Goal: Information Seeking & Learning: Learn about a topic

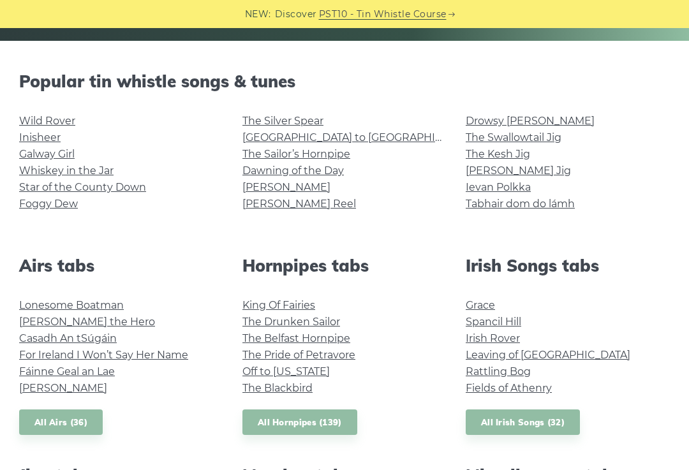
scroll to position [296, 0]
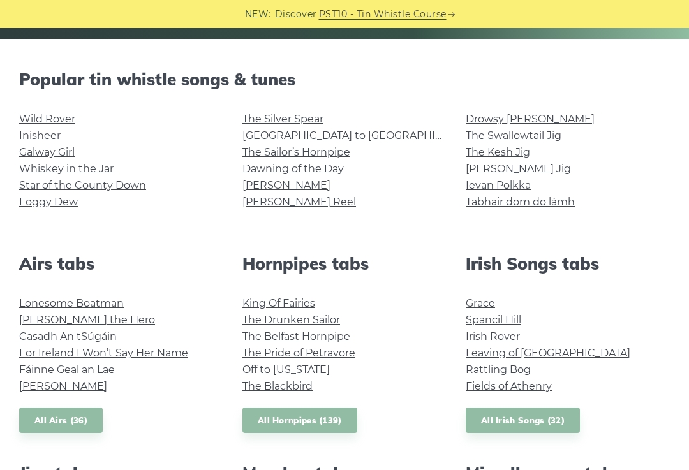
click at [40, 166] on link "Whiskey in the Jar" at bounding box center [66, 169] width 94 height 12
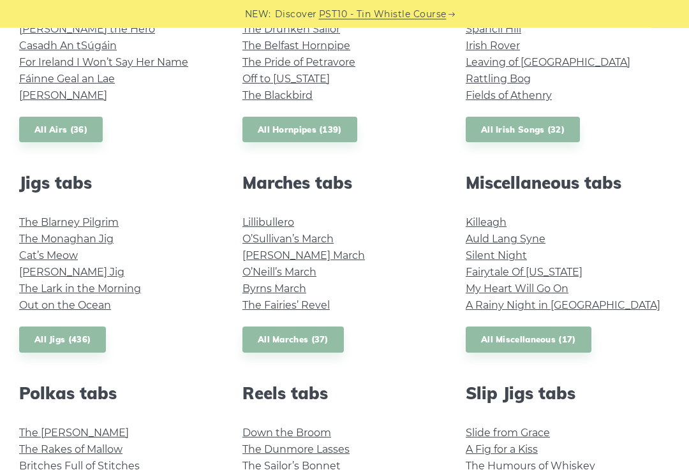
scroll to position [588, 0]
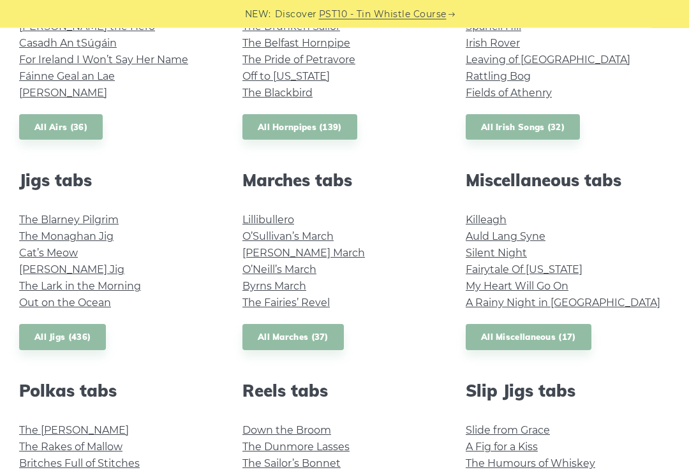
click at [494, 221] on link "Killeagh" at bounding box center [485, 220] width 41 height 12
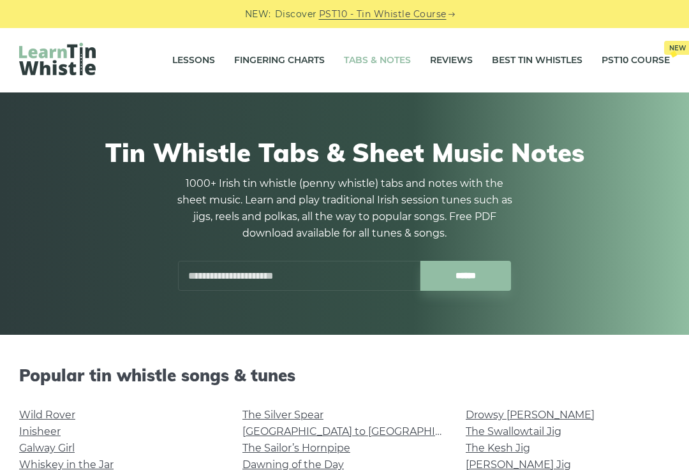
scroll to position [610, 0]
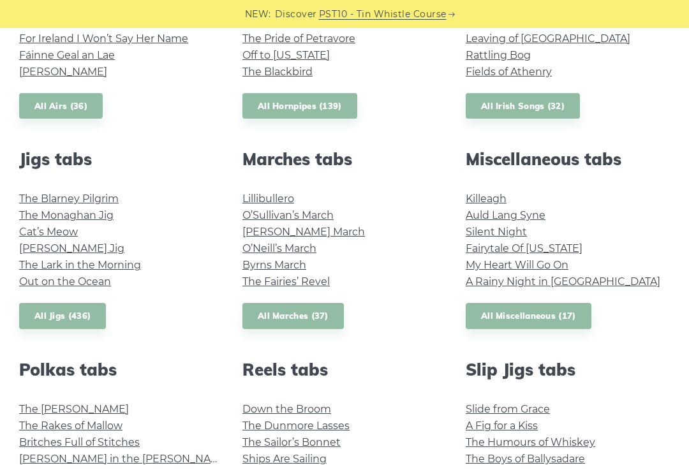
click at [560, 315] on link "All Miscellaneous (17)" at bounding box center [528, 316] width 126 height 26
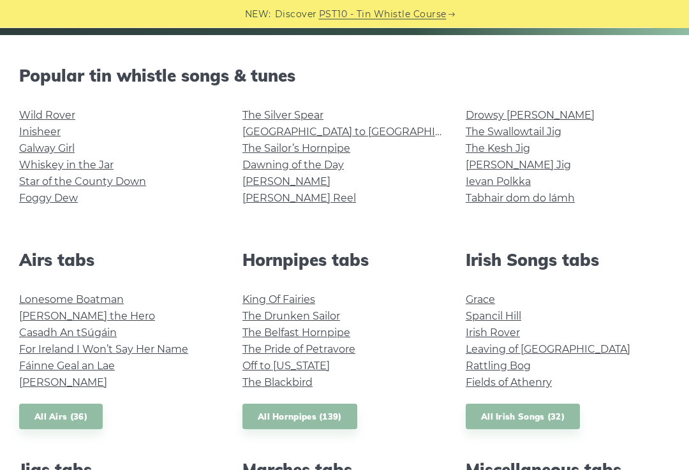
scroll to position [284, 0]
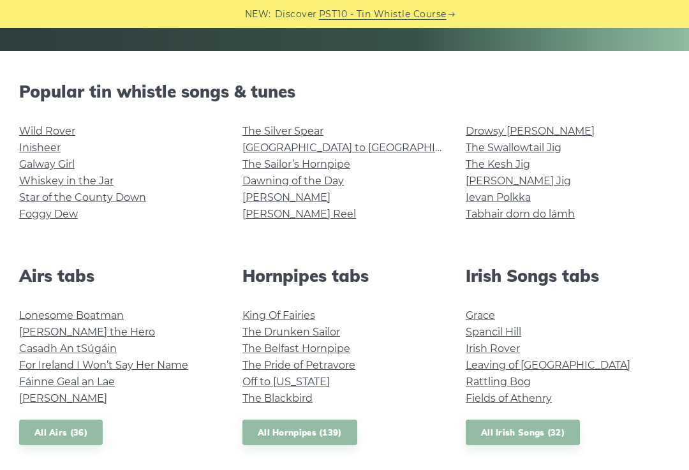
click at [572, 421] on link "All Irish Songs (32)" at bounding box center [522, 433] width 114 height 26
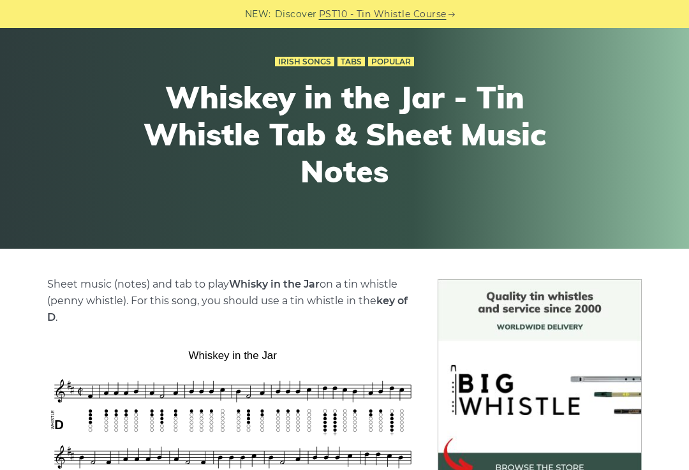
scroll to position [36, 0]
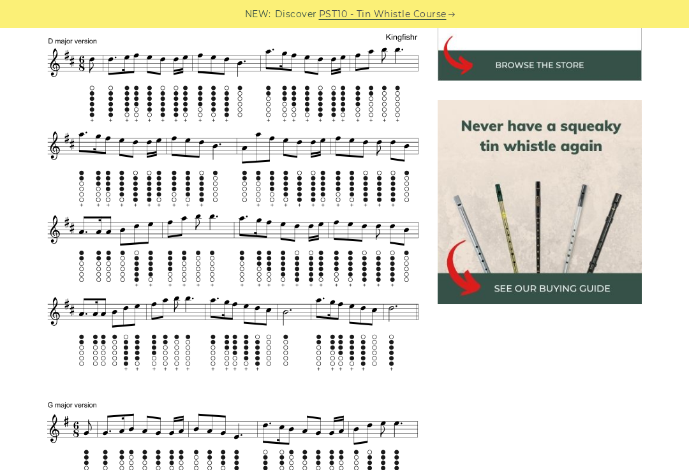
scroll to position [488, 0]
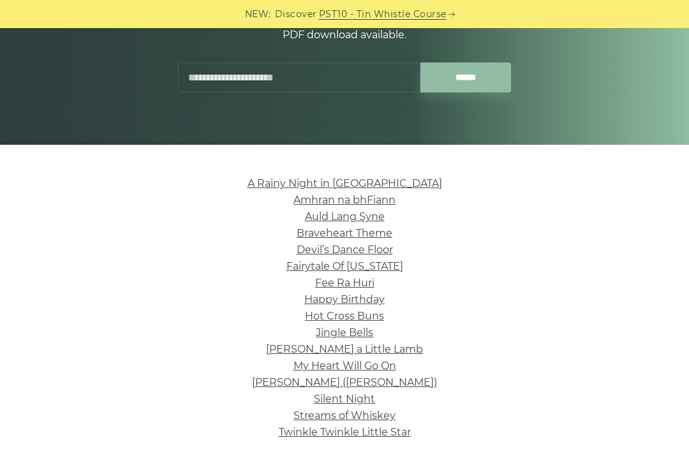
scroll to position [117, 0]
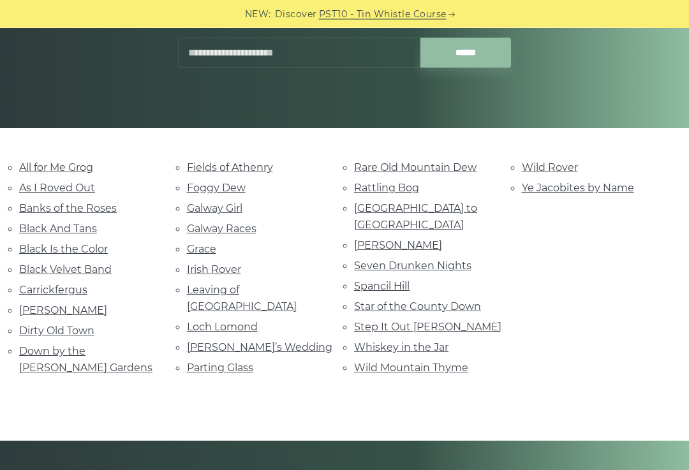
scroll to position [207, 0]
click at [368, 321] on link "Step It Out [PERSON_NAME]" at bounding box center [427, 327] width 147 height 12
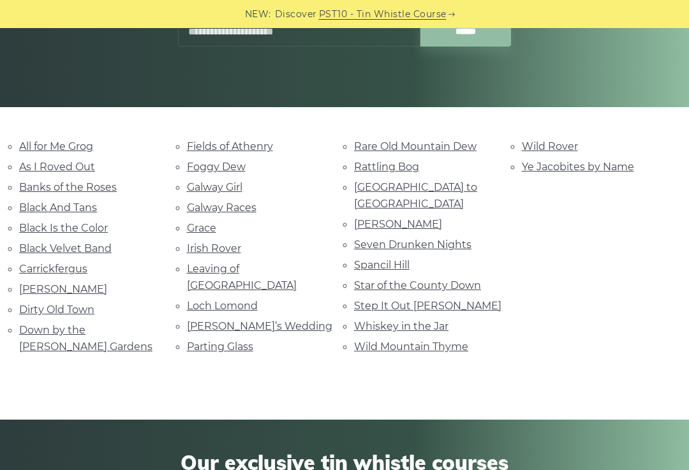
click at [49, 210] on link "Black And Tans" at bounding box center [58, 207] width 78 height 12
click at [33, 231] on link "Black Is the Color" at bounding box center [63, 228] width 89 height 12
click at [256, 145] on link "Fields of Athenry" at bounding box center [230, 146] width 86 height 12
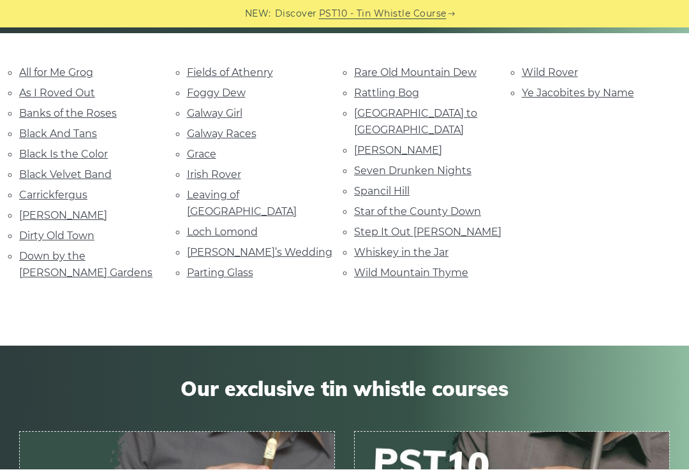
scroll to position [302, 0]
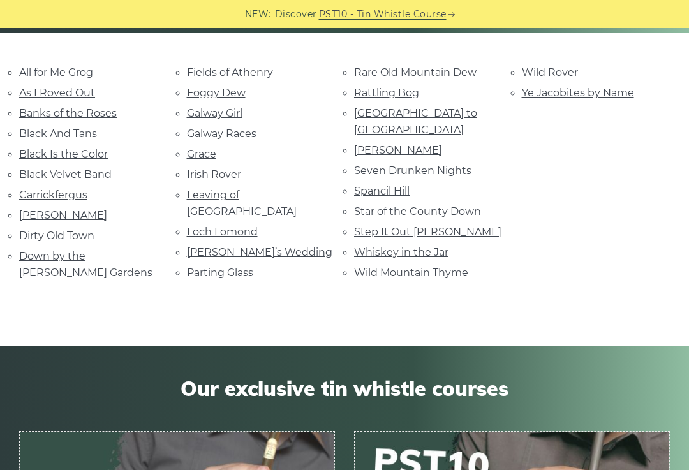
click at [463, 164] on link "Seven Drunken Nights" at bounding box center [412, 170] width 117 height 12
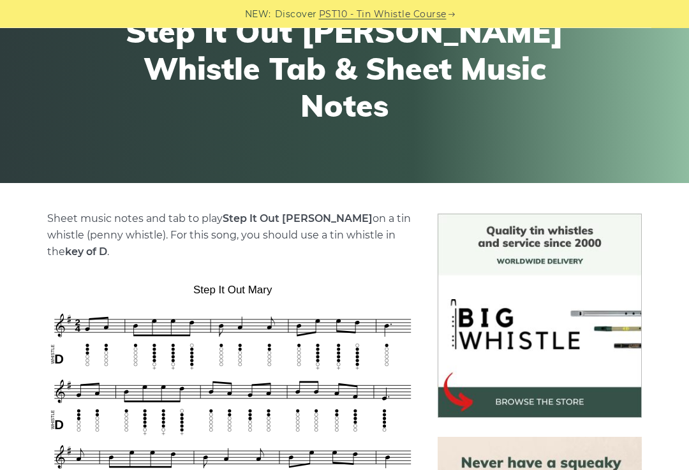
scroll to position [125, 0]
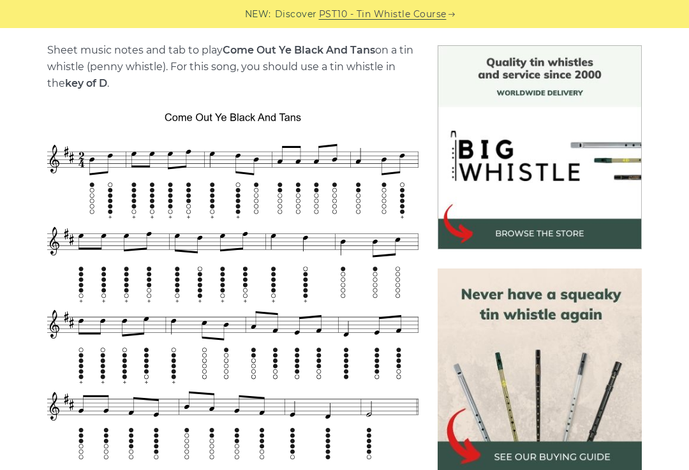
scroll to position [312, 0]
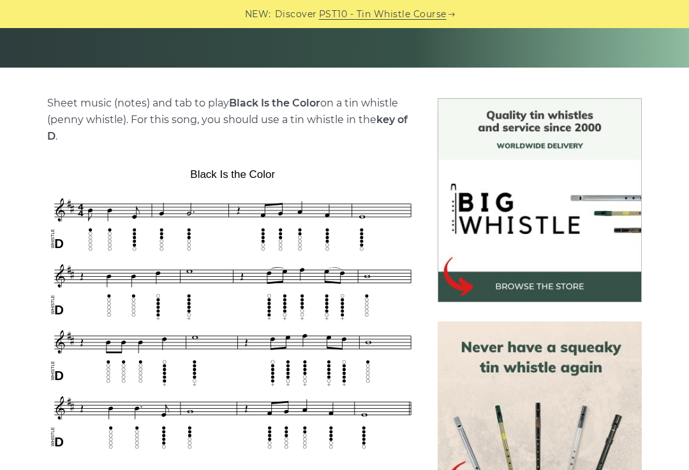
scroll to position [259, 0]
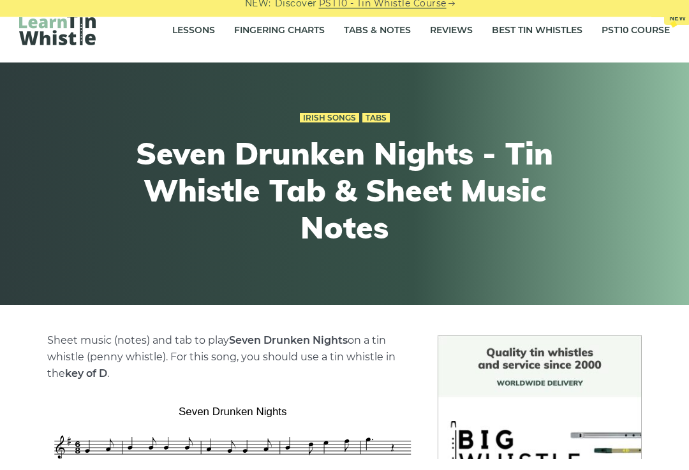
scroll to position [17, 0]
